Goal: Find specific page/section: Find specific page/section

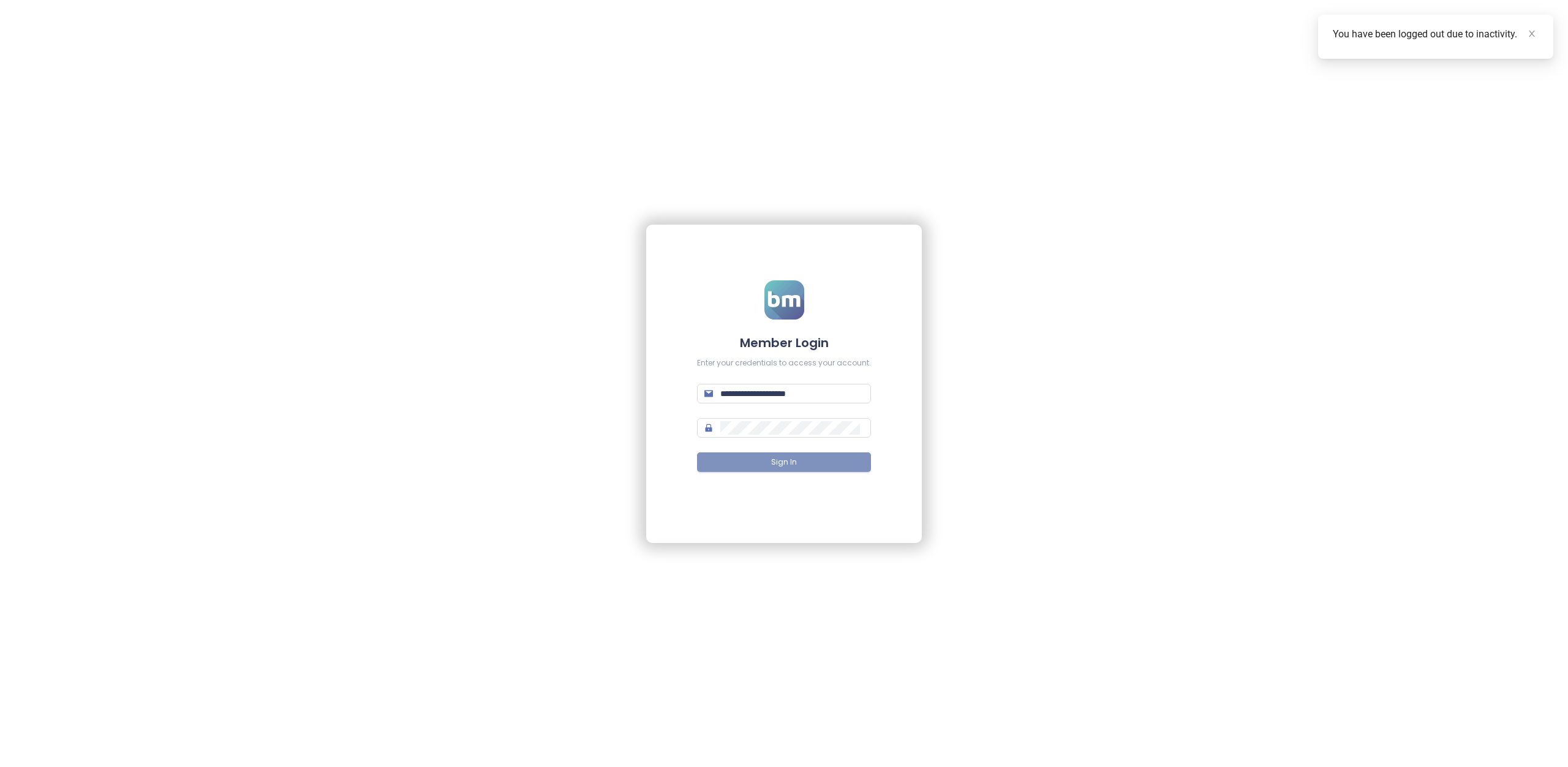
click at [806, 463] on button "Sign In" at bounding box center [784, 462] width 174 height 20
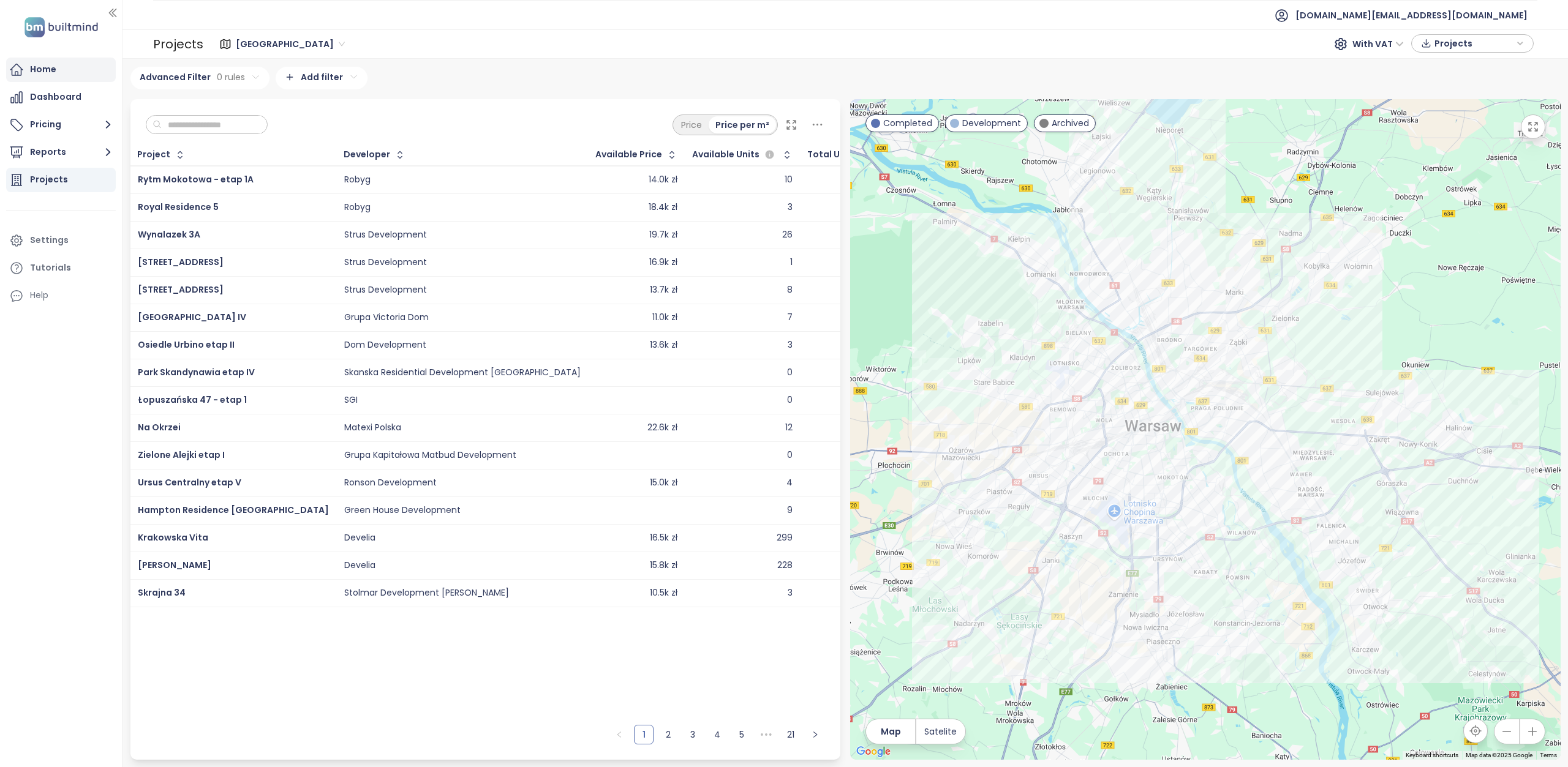
click at [28, 67] on div "Home" at bounding box center [60, 70] width 109 height 25
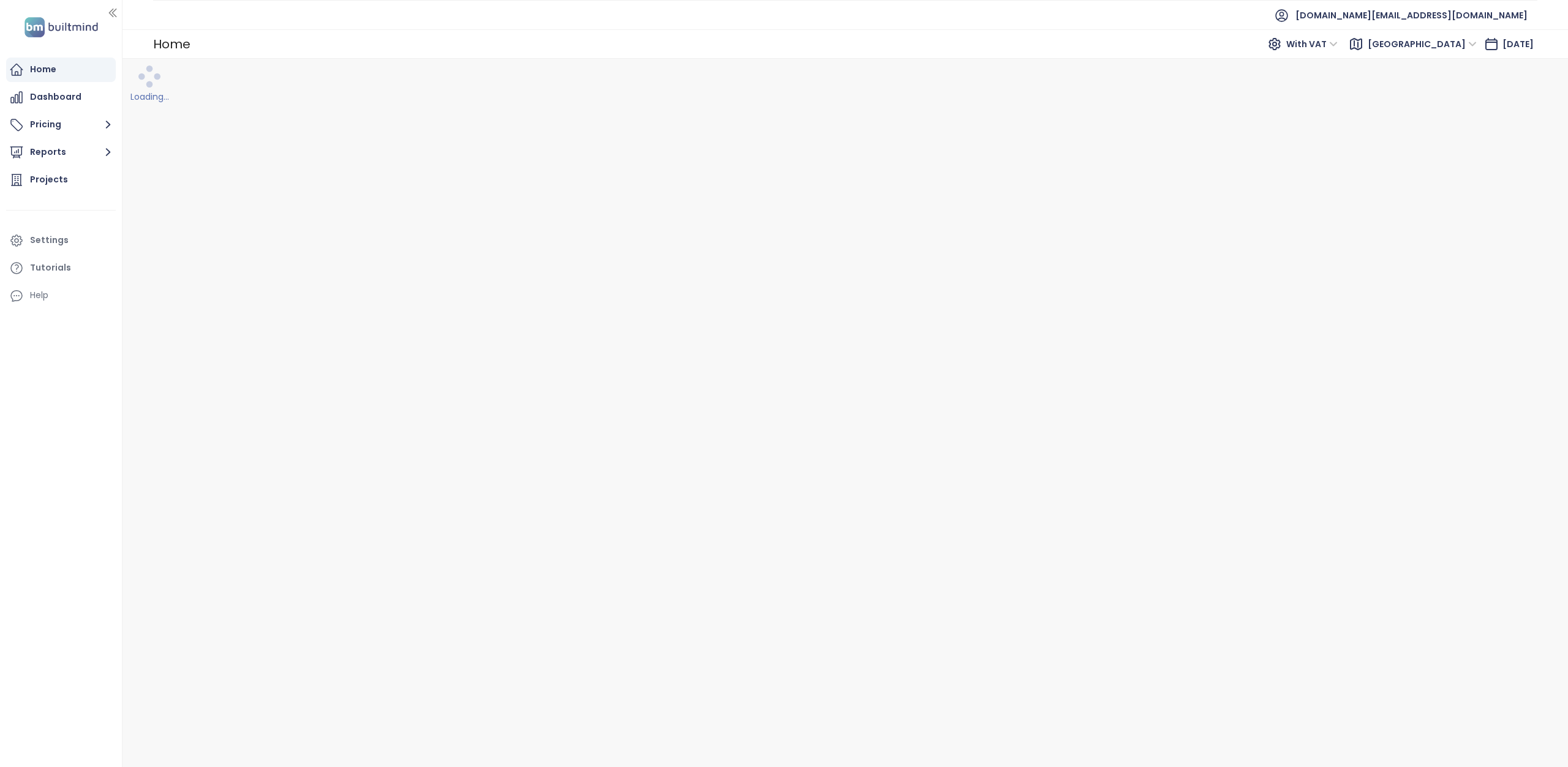
click at [1448, 42] on span "Warszawa" at bounding box center [1422, 43] width 109 height 18
click at [1427, 109] on div "Gdańsk" at bounding box center [1454, 107] width 98 height 14
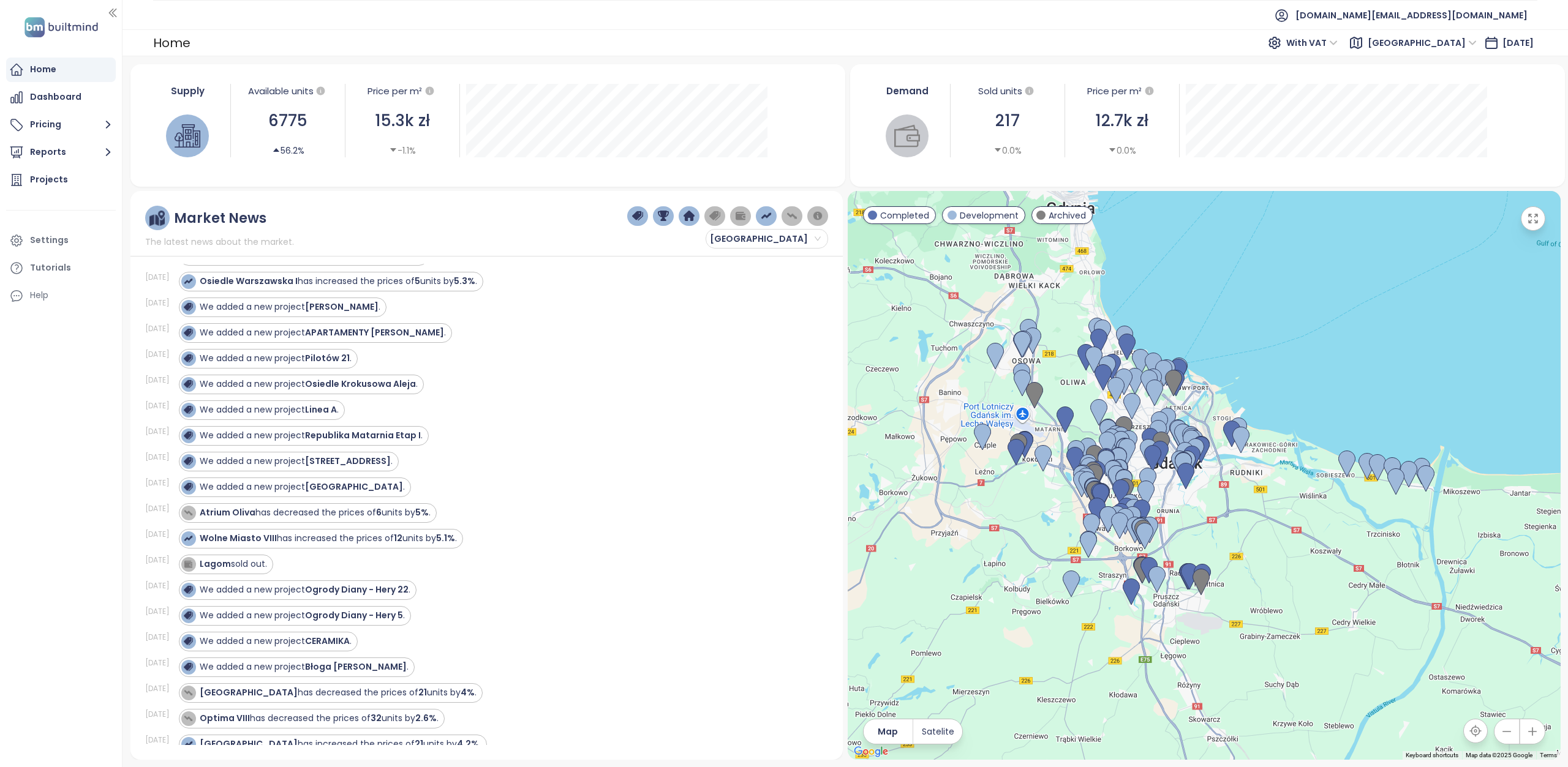
scroll to position [240, 0]
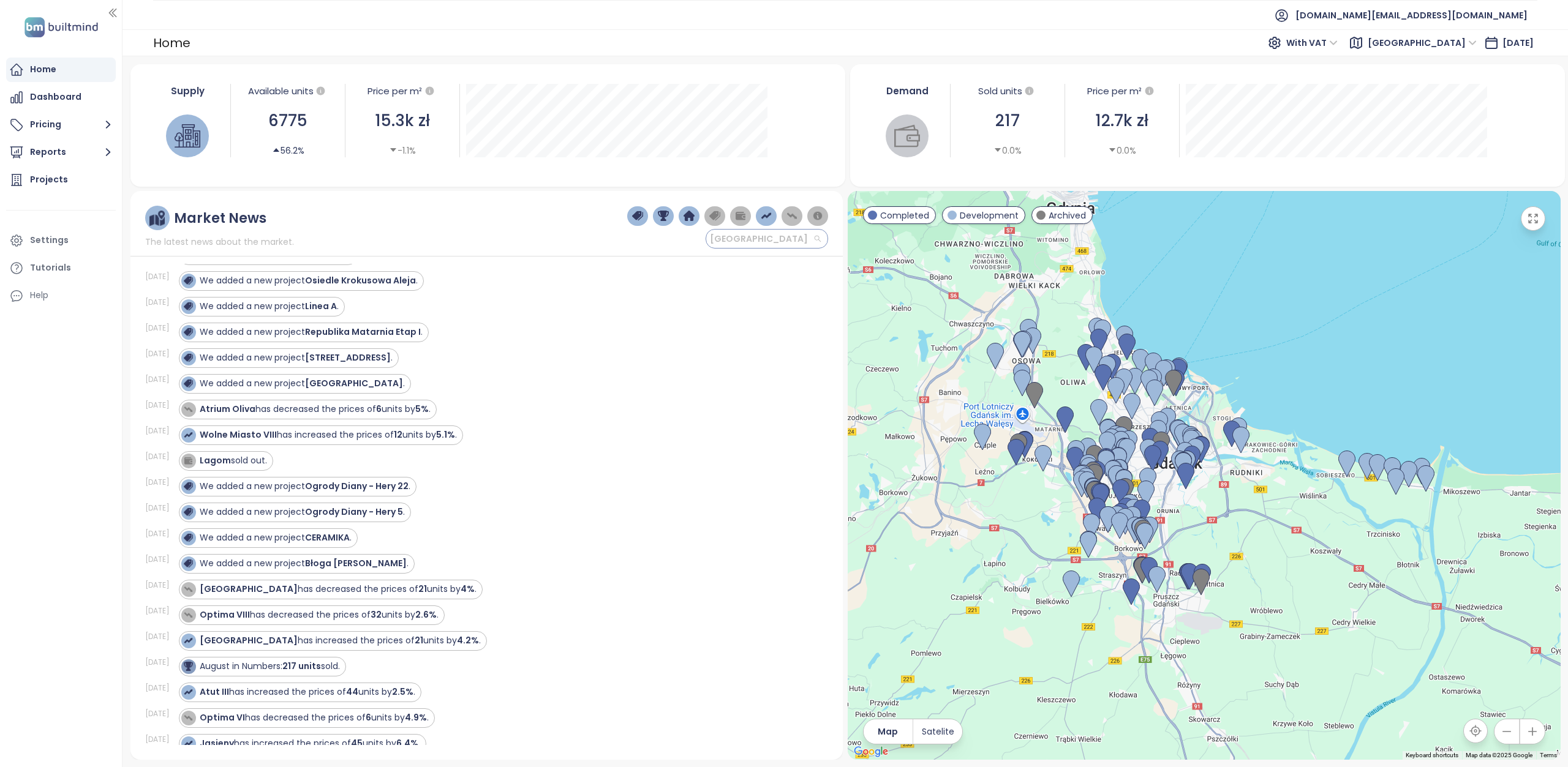
click at [822, 238] on div "Gdańsk" at bounding box center [767, 238] width 122 height 20
click at [697, 213] on button "button" at bounding box center [690, 216] width 22 height 20
click at [665, 216] on img "button" at bounding box center [663, 216] width 11 height 11
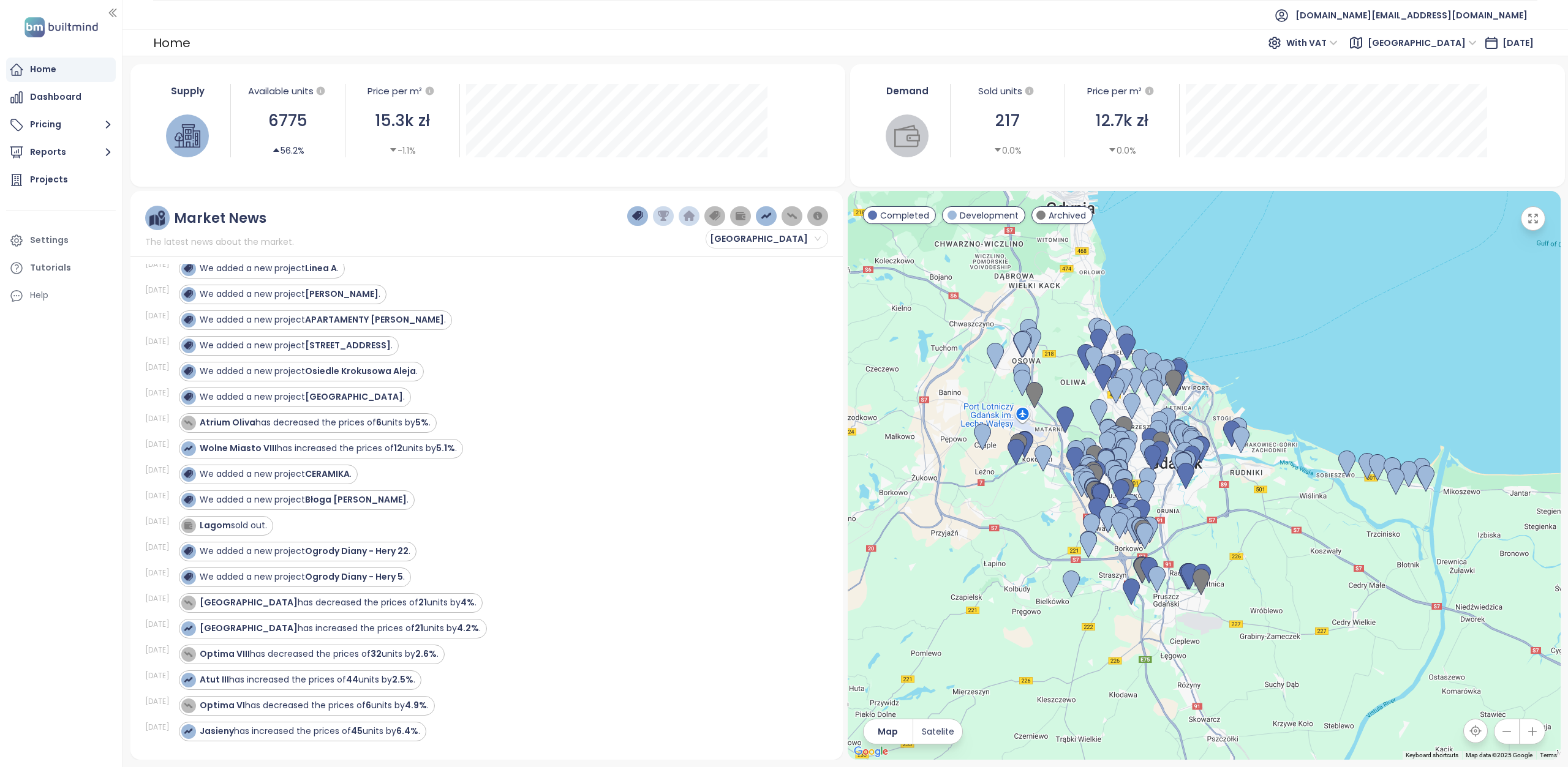
scroll to position [214, 0]
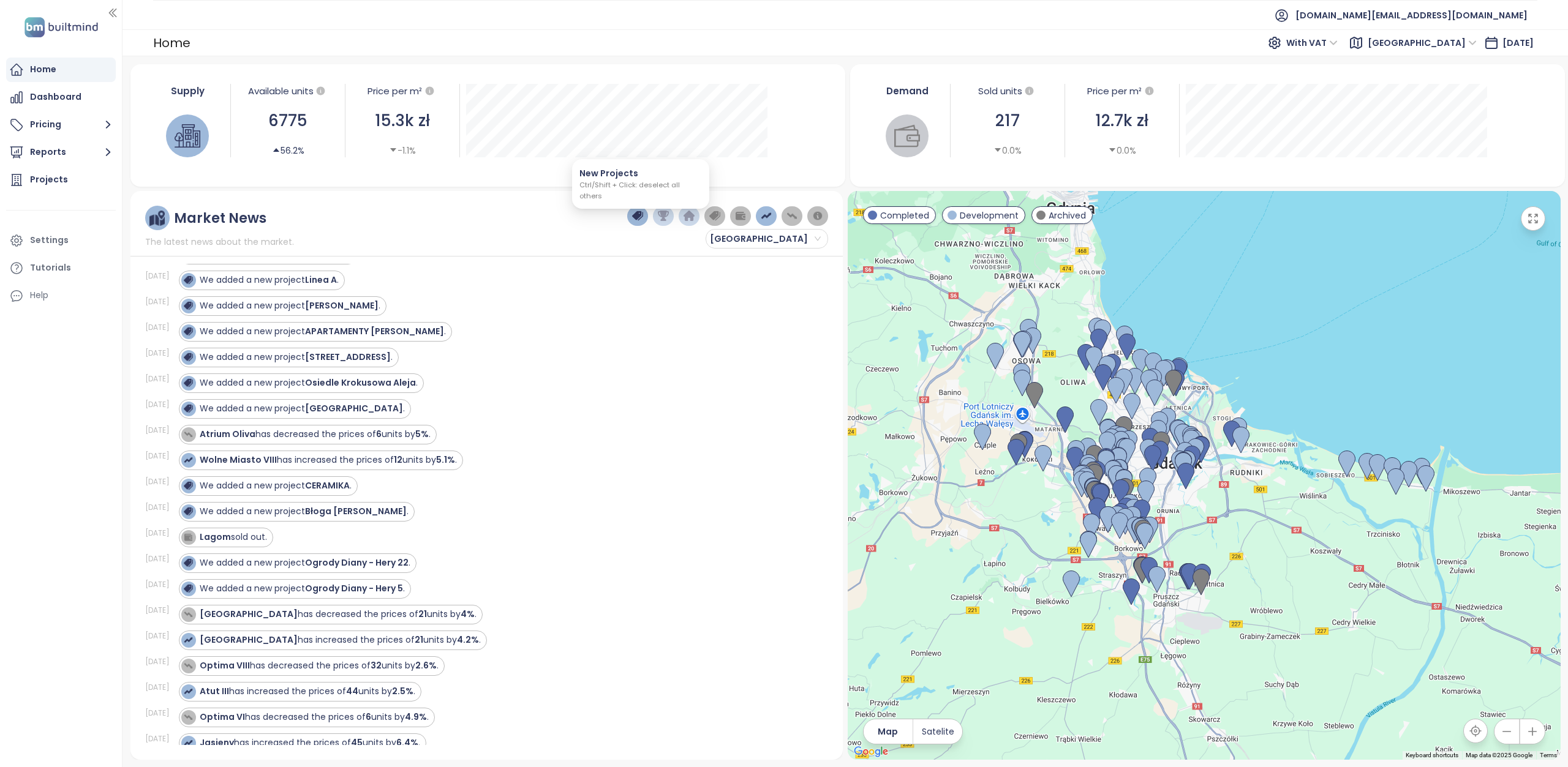
click at [635, 214] on img "button" at bounding box center [637, 216] width 11 height 11
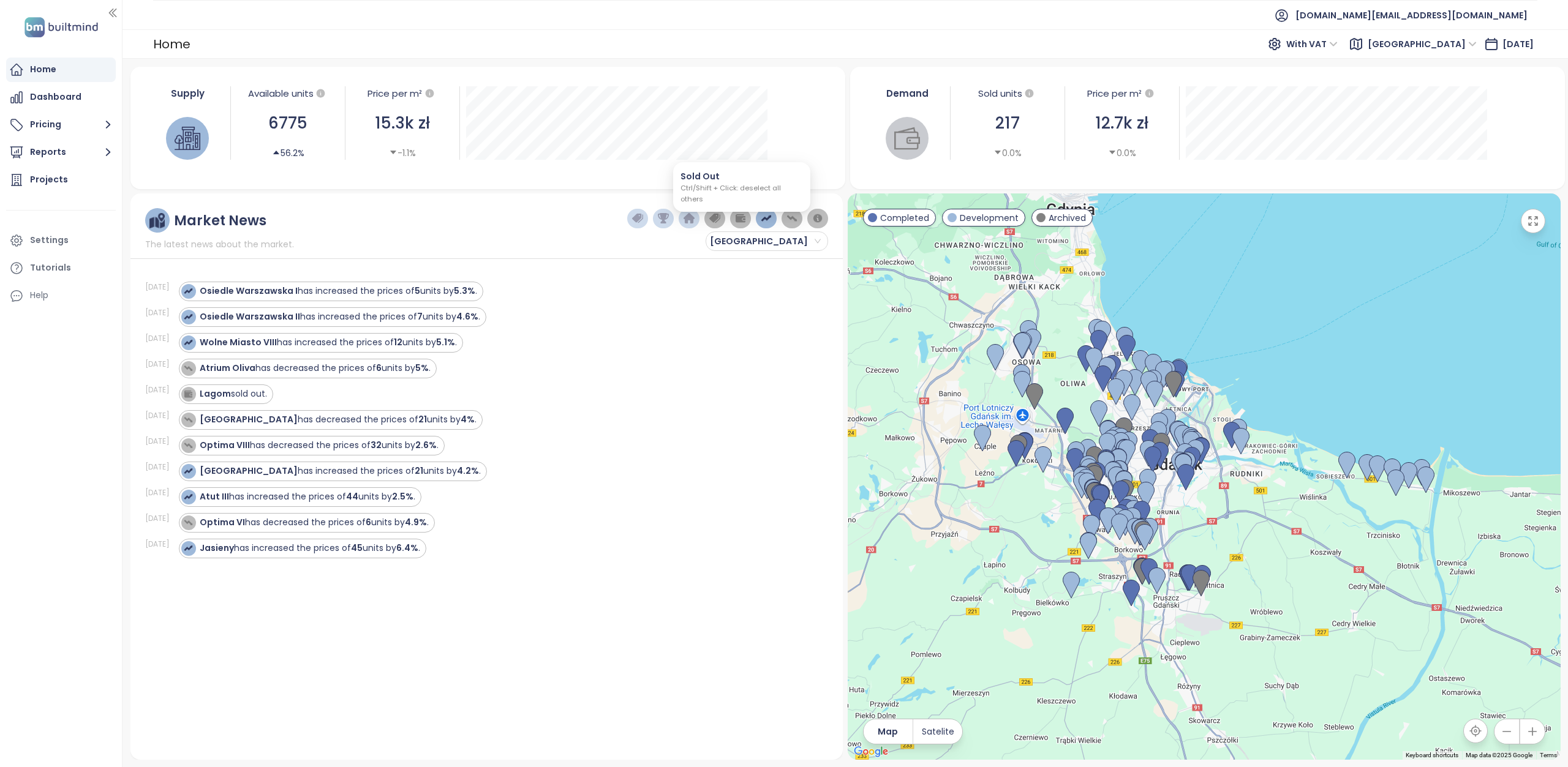
click at [738, 219] on img "button" at bounding box center [740, 218] width 11 height 11
click at [743, 219] on img "button" at bounding box center [740, 218] width 11 height 11
click at [720, 217] on img "button" at bounding box center [714, 218] width 11 height 11
click at [698, 219] on button "button" at bounding box center [690, 218] width 22 height 20
click at [669, 217] on img "button" at bounding box center [663, 218] width 11 height 11
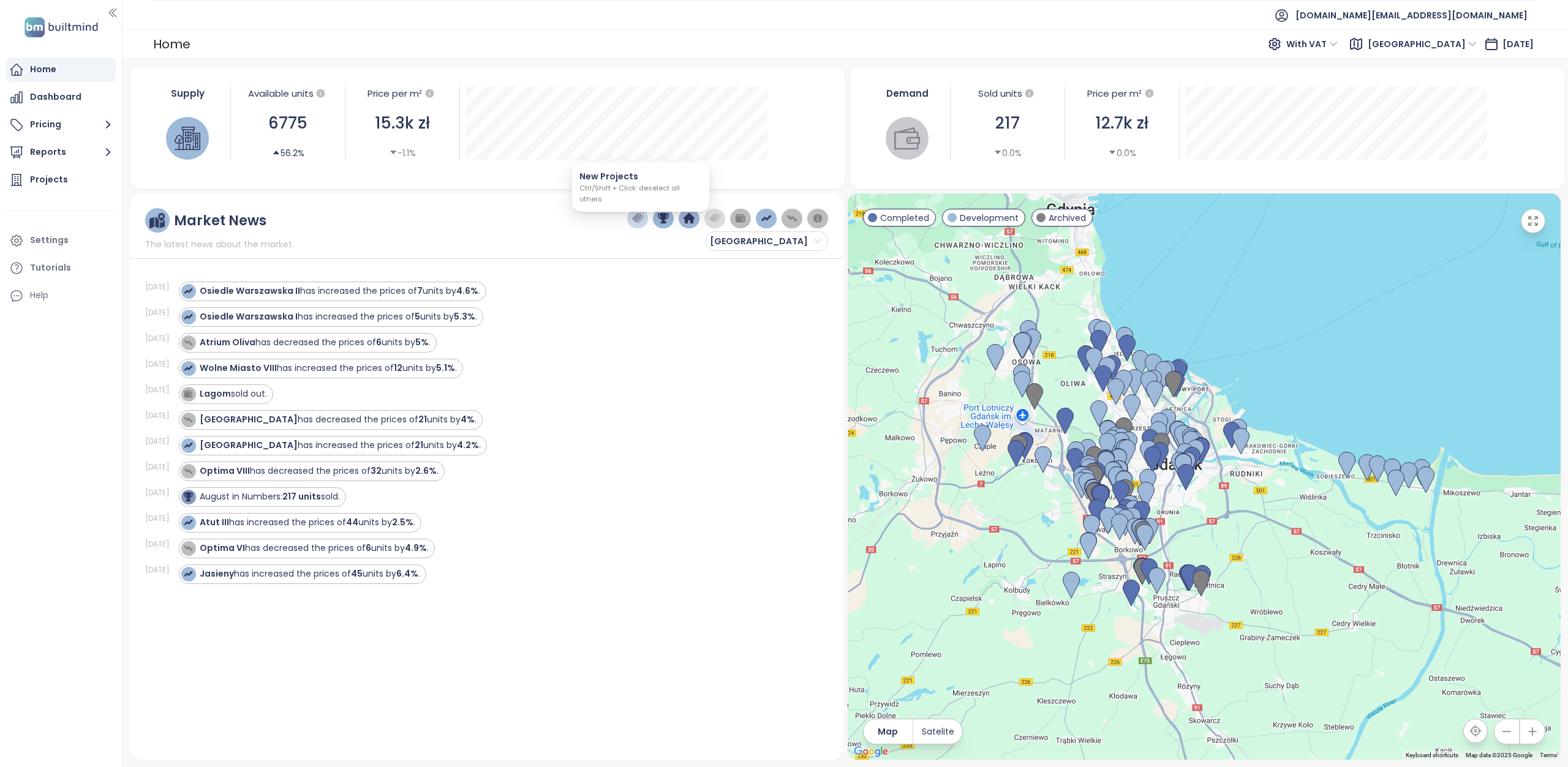
click at [637, 217] on img "button" at bounding box center [637, 218] width 11 height 11
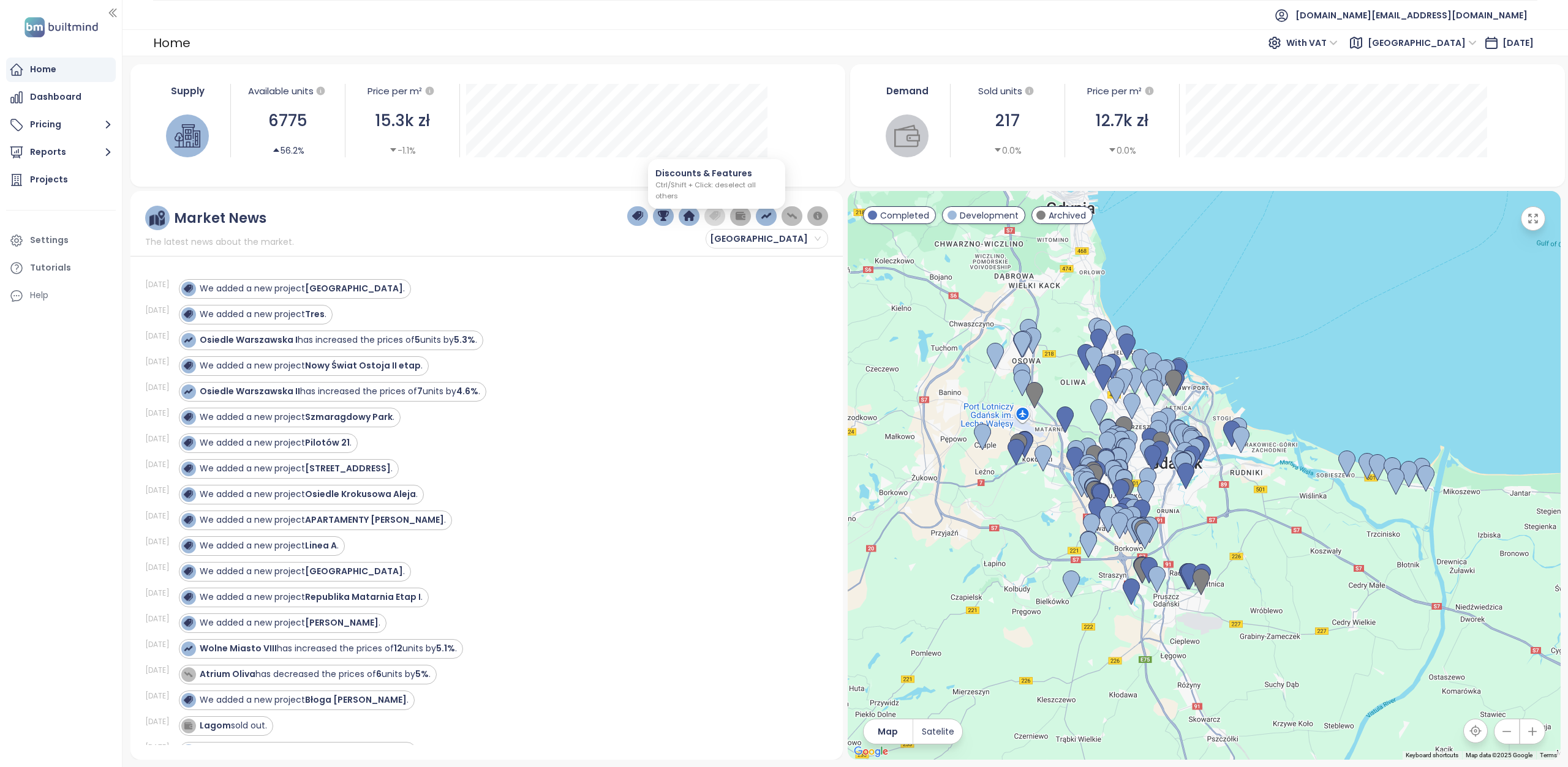
click at [720, 216] on img "button" at bounding box center [714, 216] width 11 height 11
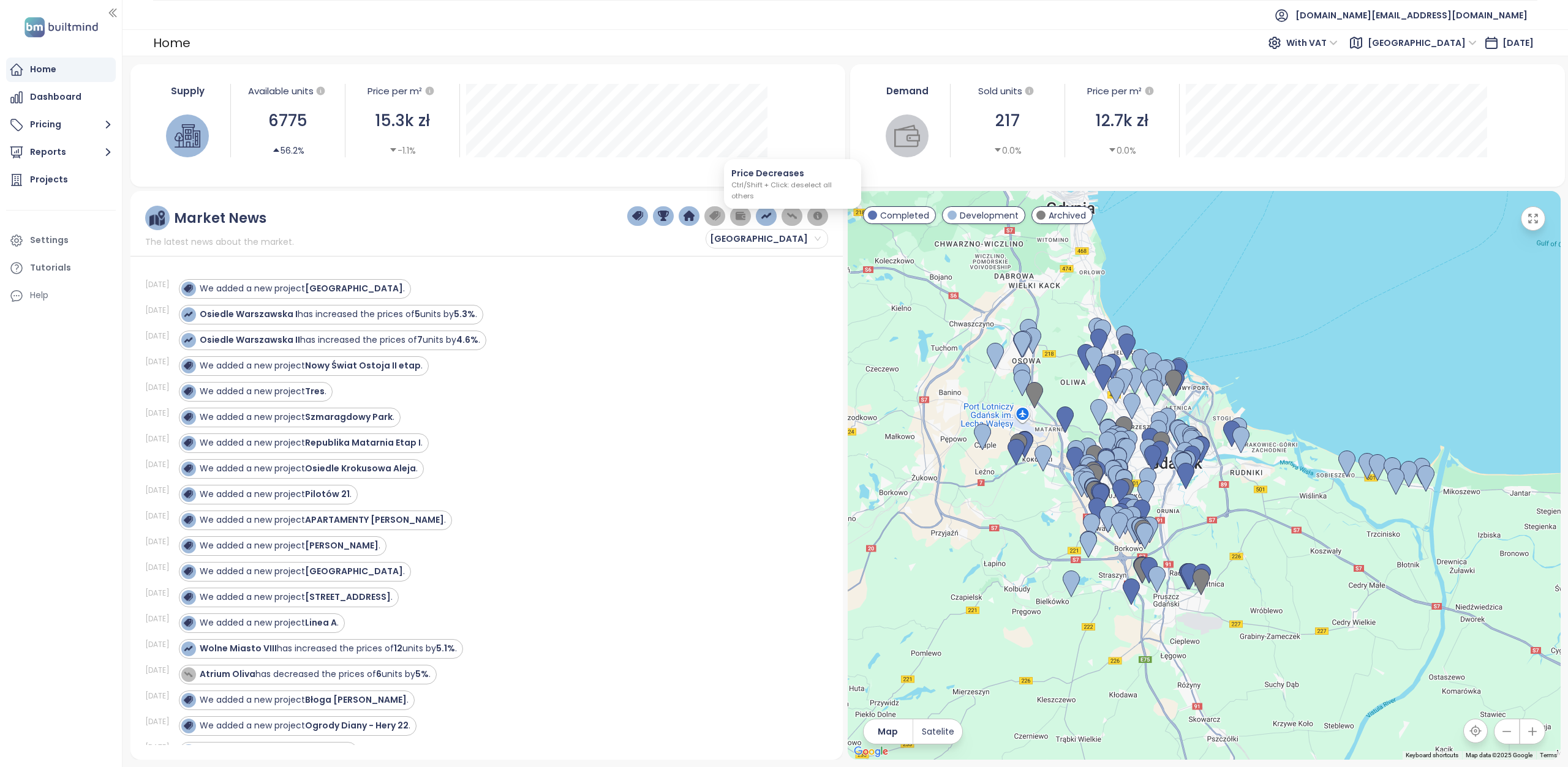
click at [798, 215] on button "button" at bounding box center [793, 216] width 22 height 20
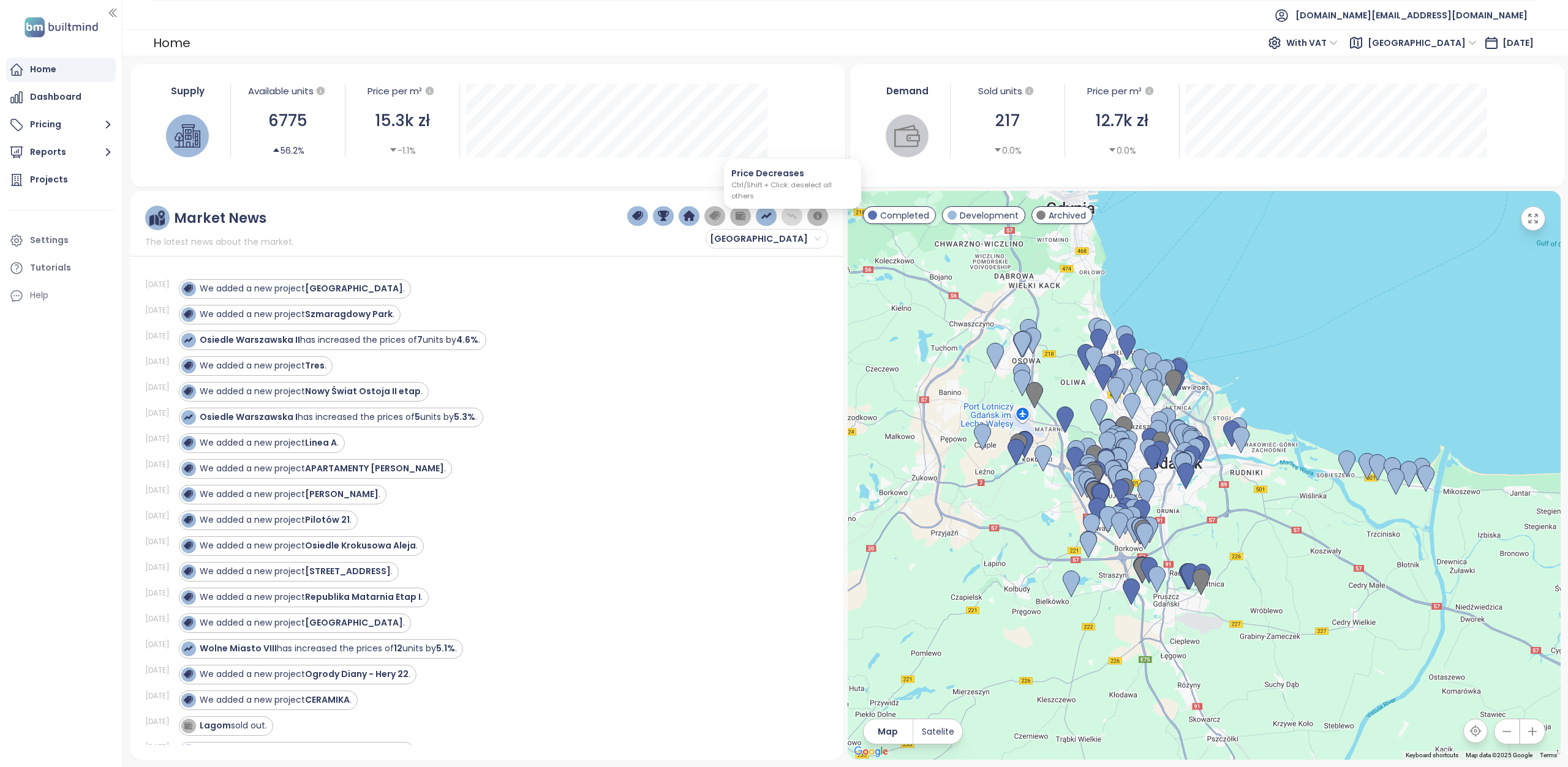
click at [798, 215] on button "button" at bounding box center [793, 216] width 22 height 20
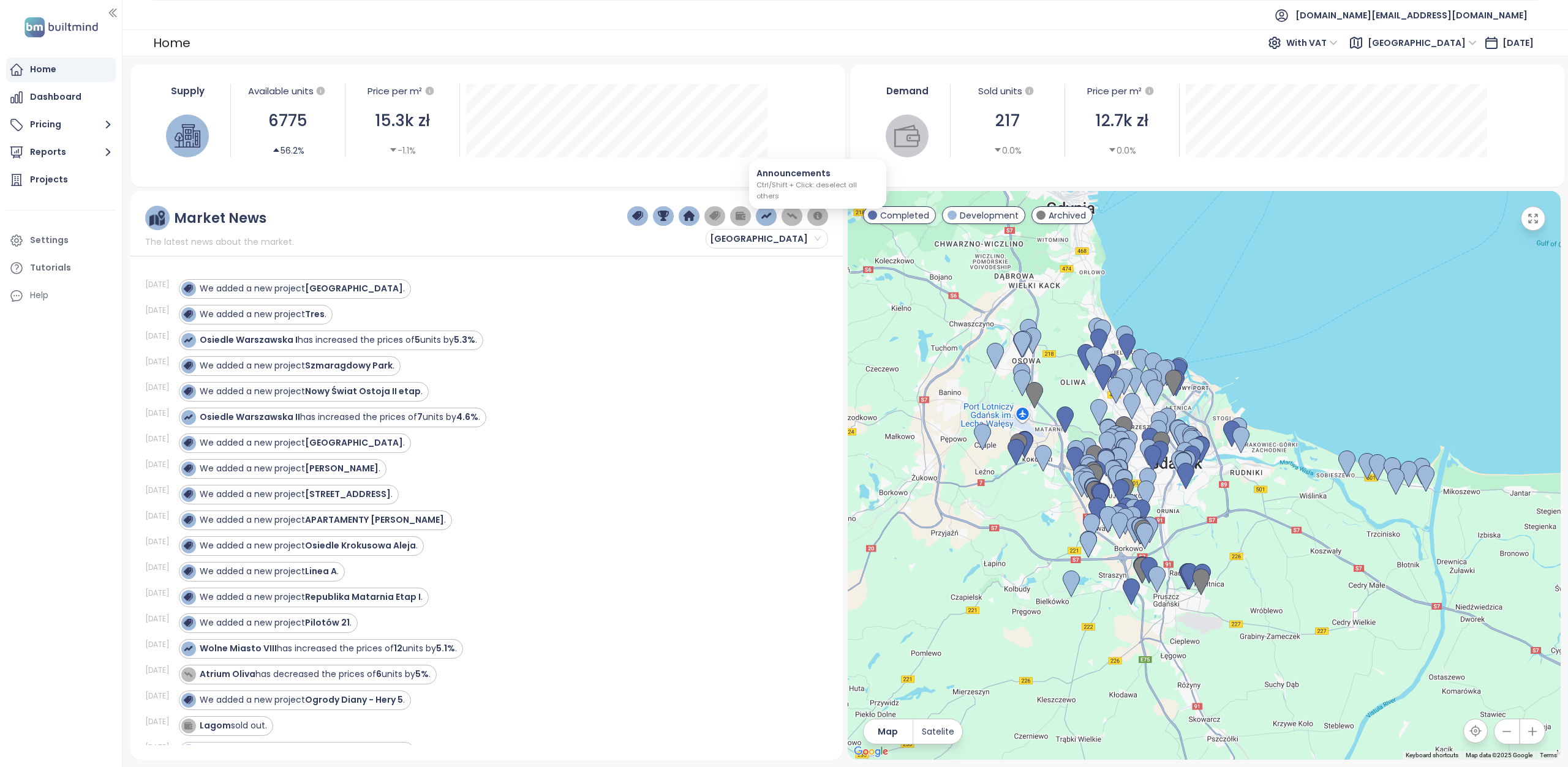
click at [820, 214] on img "button" at bounding box center [817, 216] width 11 height 11
